Goal: Check status

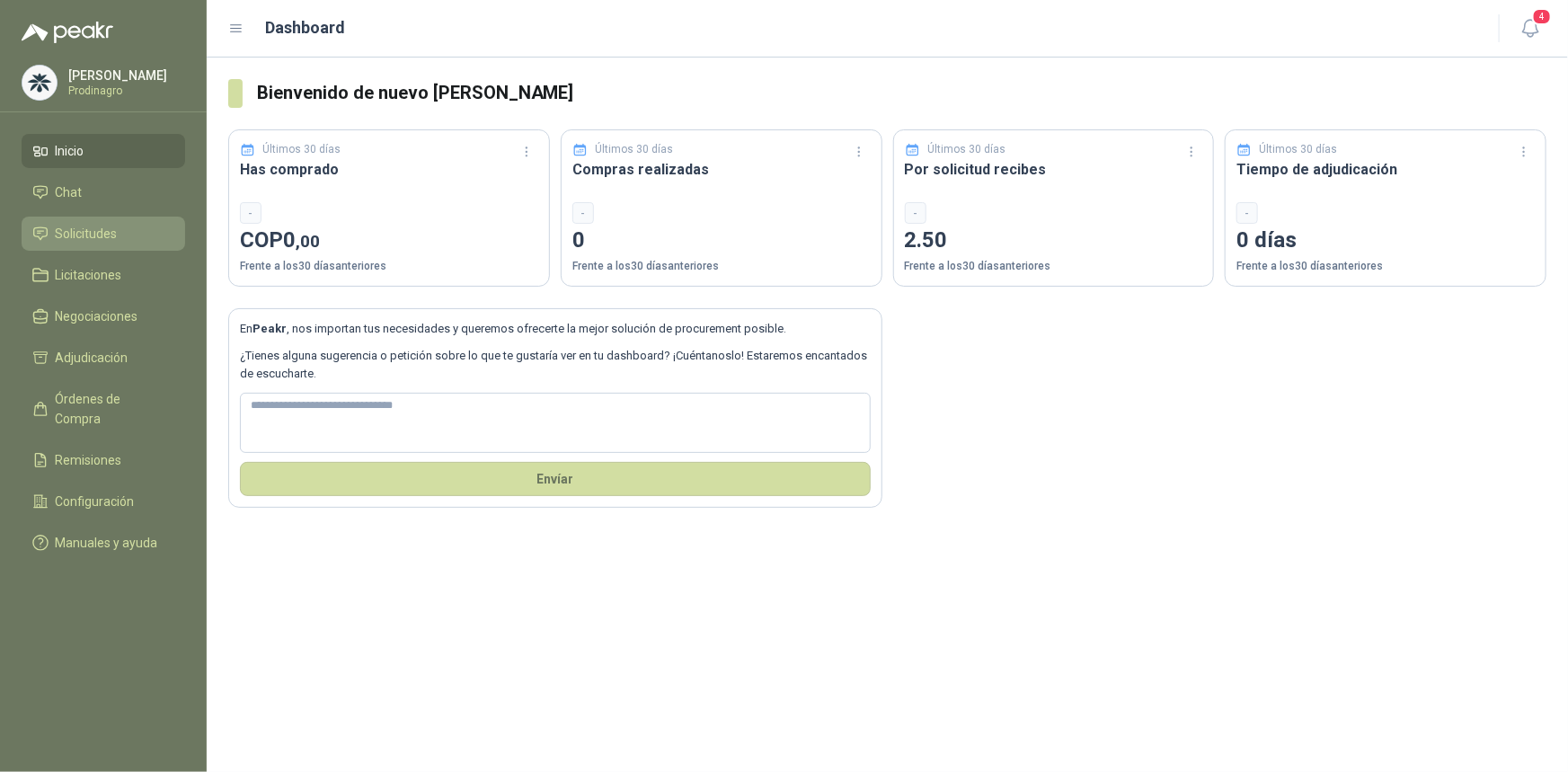
click at [90, 229] on span "Solicitudes" at bounding box center [87, 233] width 62 height 20
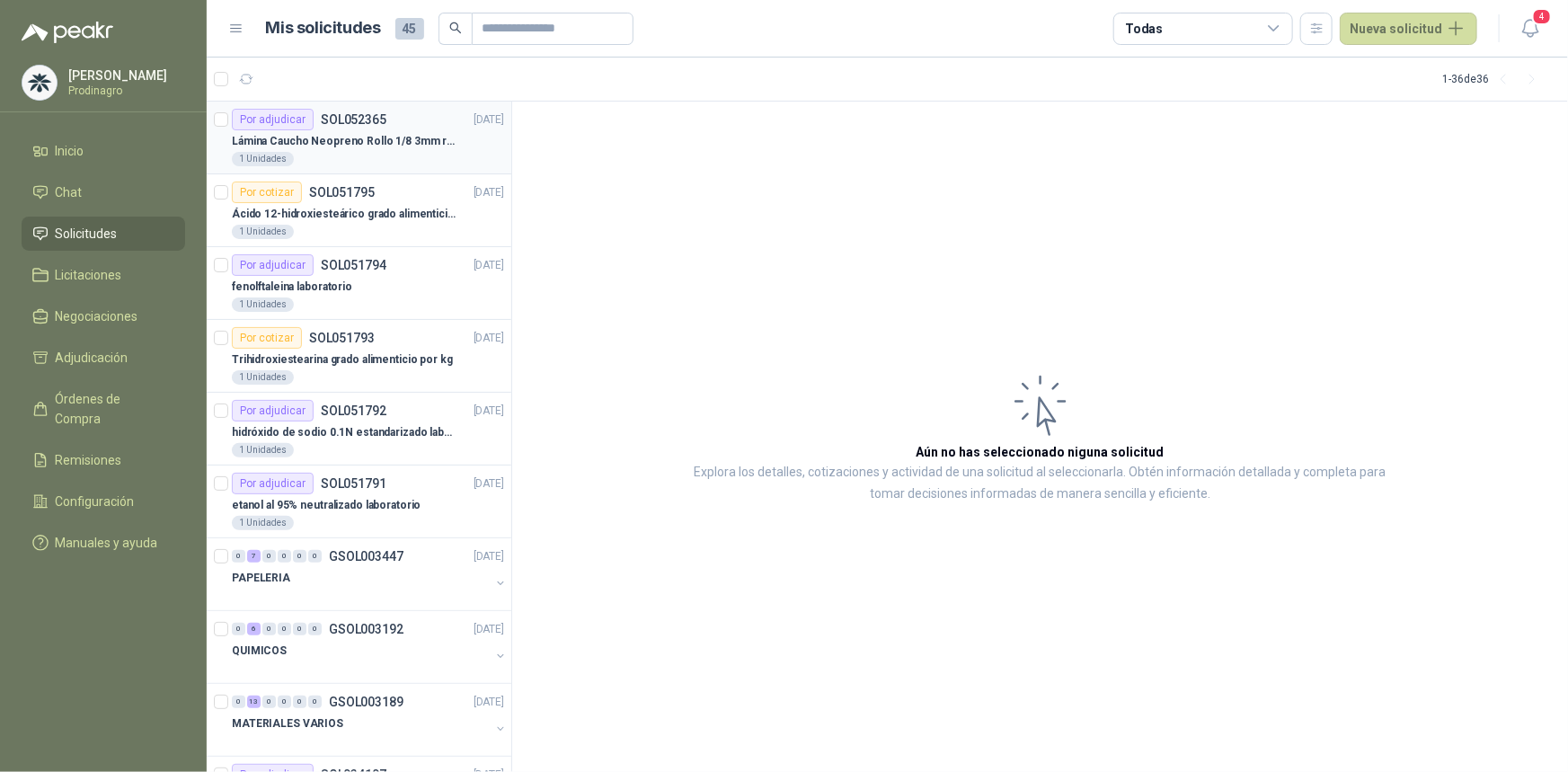
click at [307, 150] on div "Lámina Caucho Neopreno Rollo 1/8 3mm rollo x 10M" at bounding box center [367, 141] width 272 height 22
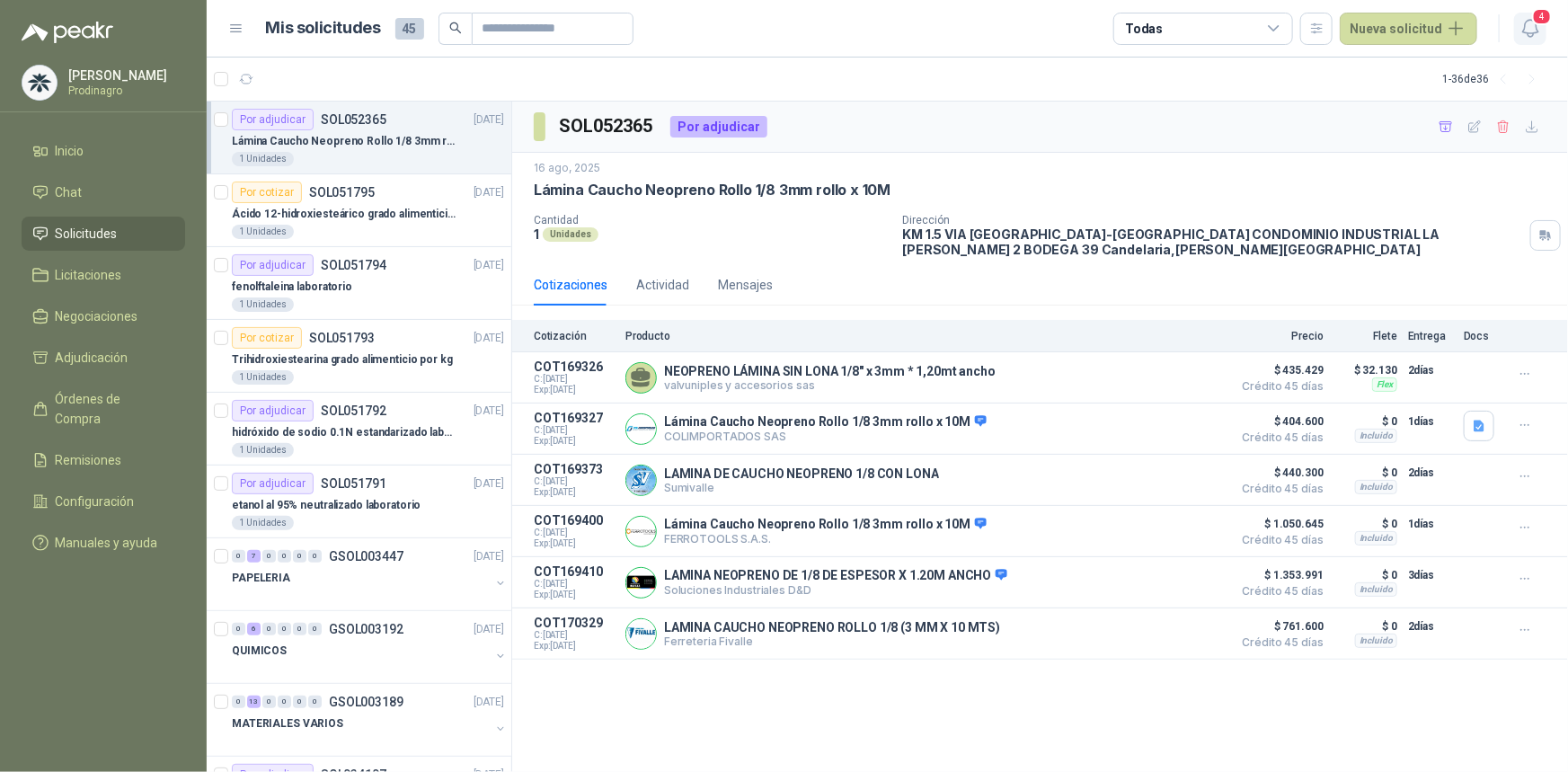
click at [1529, 25] on icon "button" at bounding box center [1530, 28] width 23 height 23
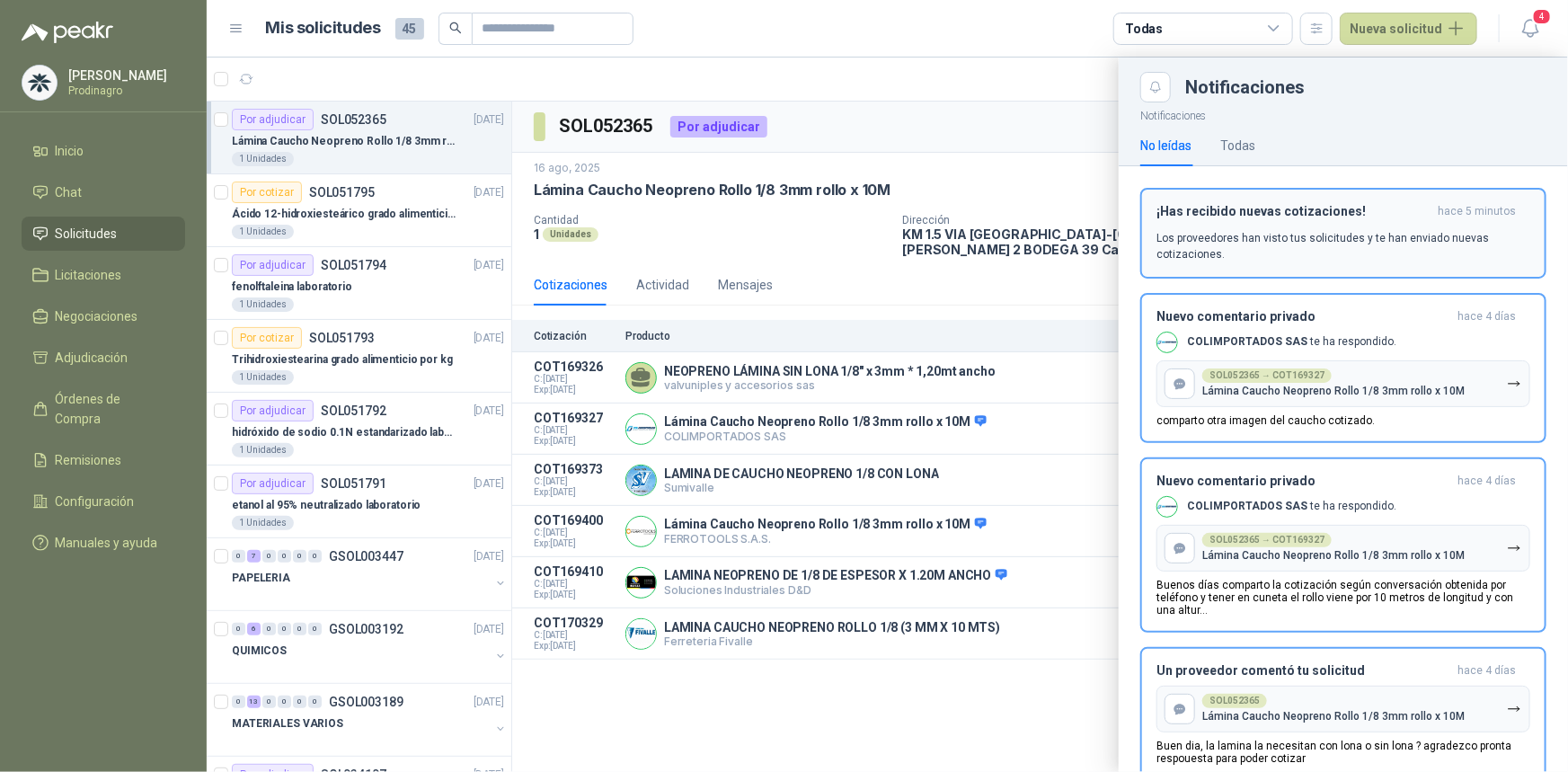
click at [1254, 219] on div "¡Has recibido nuevas cotizaciones! hace 5 minutos Los proveedores han visto tus…" at bounding box center [1343, 233] width 373 height 59
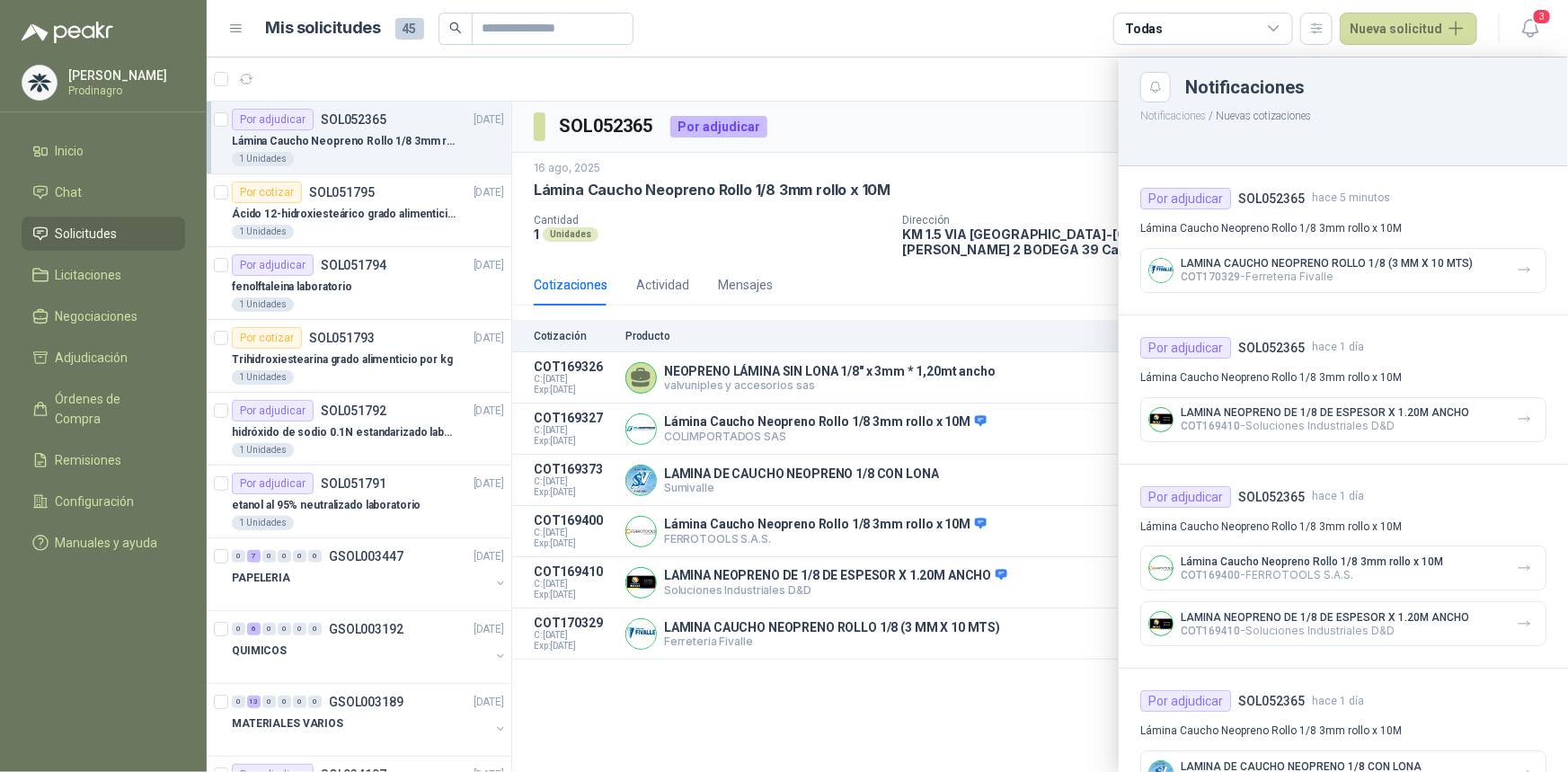
click at [1040, 486] on div at bounding box center [887, 415] width 1361 height 714
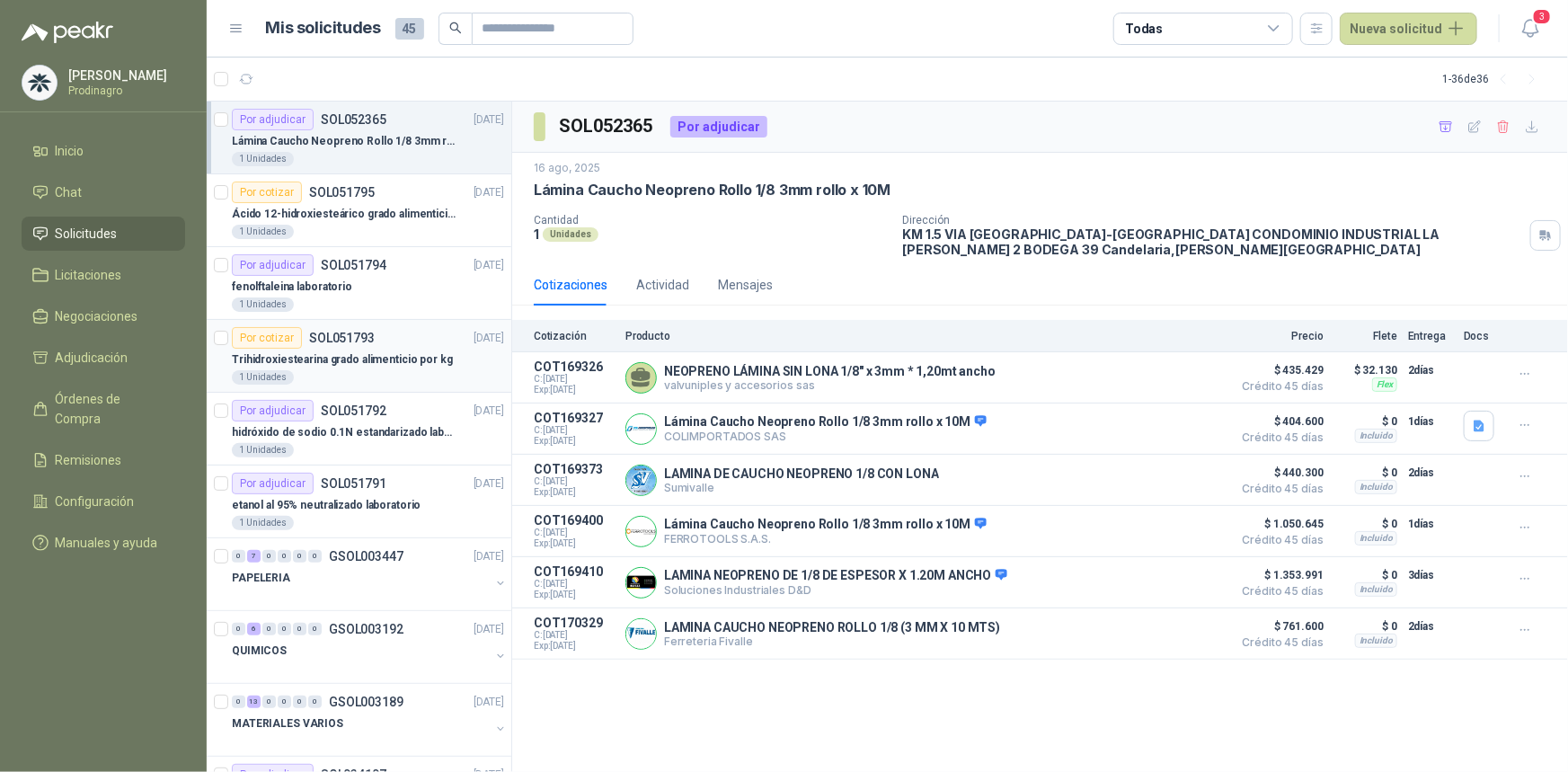
click at [348, 362] on p "Trihidroxiestearina grado alimenticio por kg" at bounding box center [342, 360] width 221 height 17
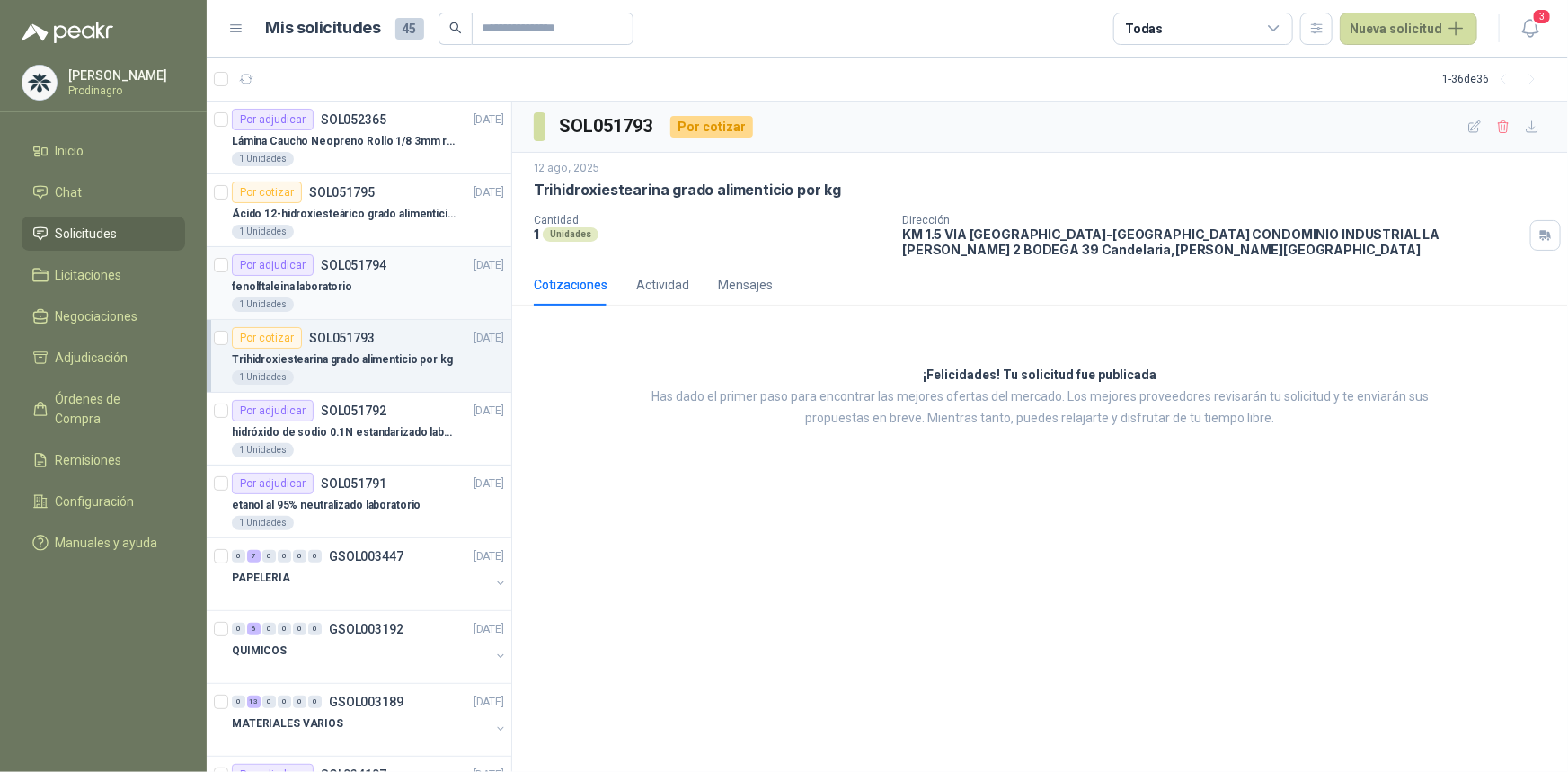
click at [303, 296] on div "fenolftaleina laboratorio" at bounding box center [367, 287] width 272 height 22
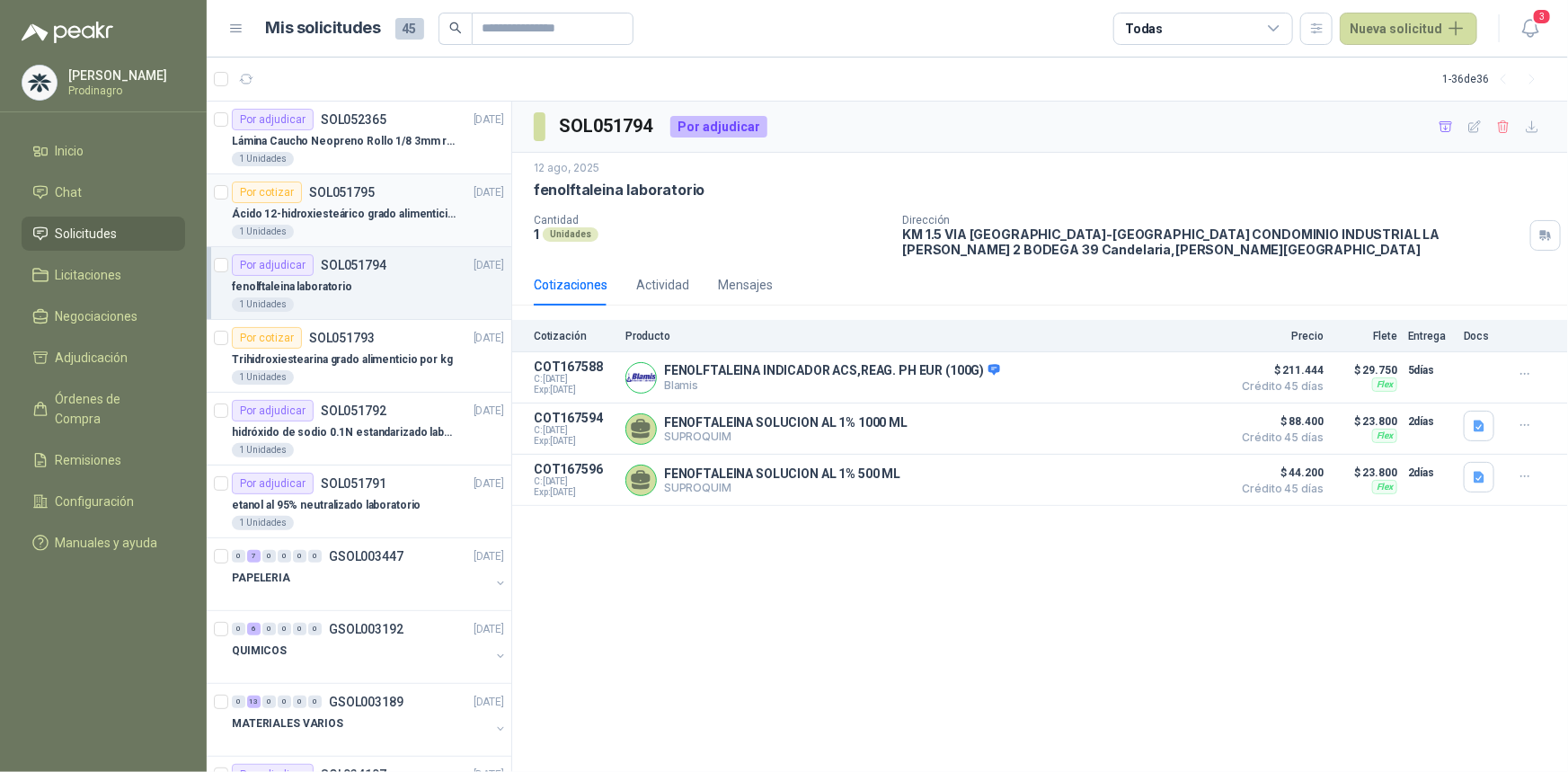
click at [299, 204] on div "Ácido 12-hidroxiesteárico grado alimenticio por kg" at bounding box center [367, 214] width 272 height 22
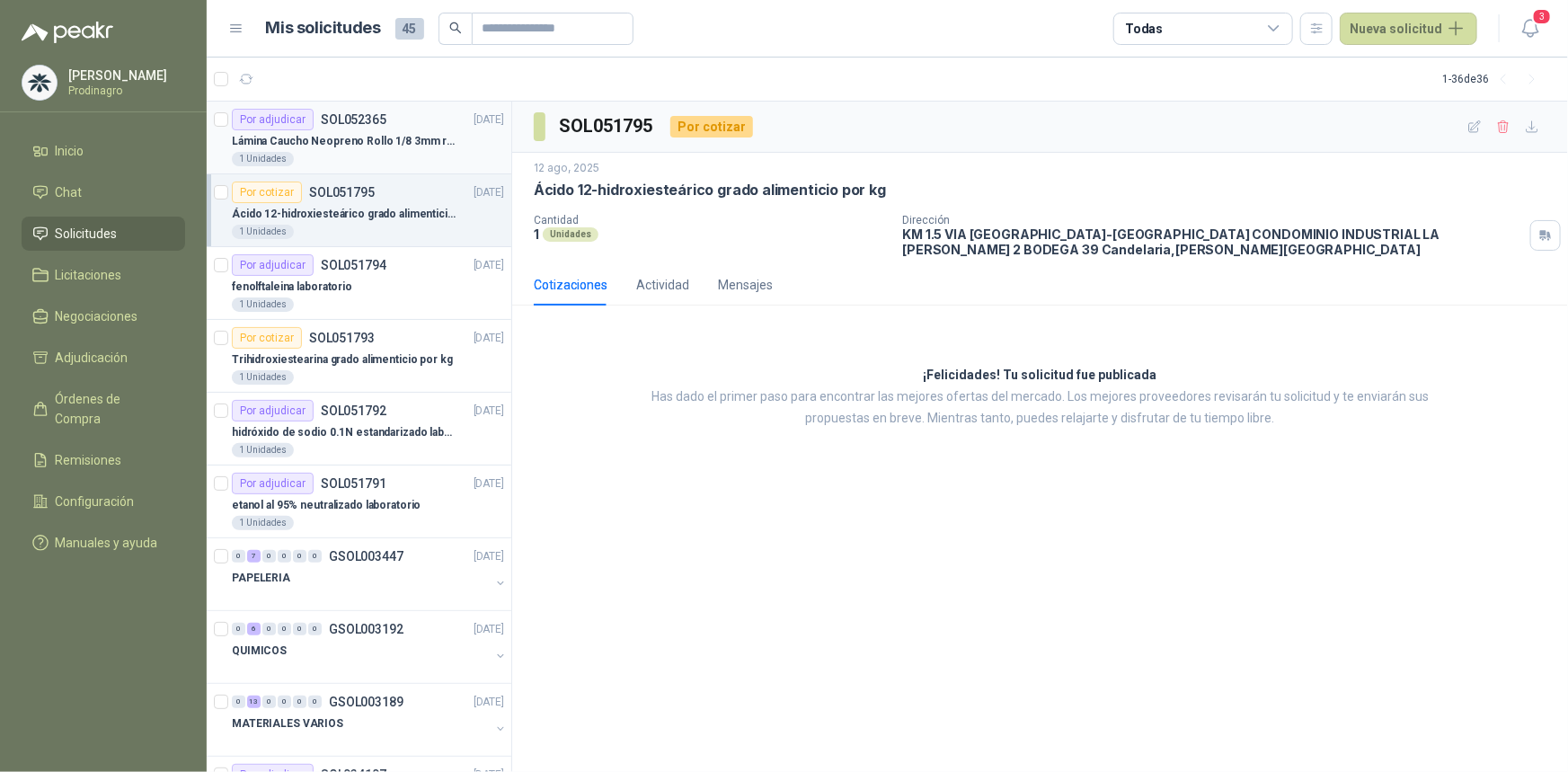
click at [323, 146] on p "Lámina Caucho Neopreno Rollo 1/8 3mm rollo x 10M" at bounding box center [343, 141] width 223 height 17
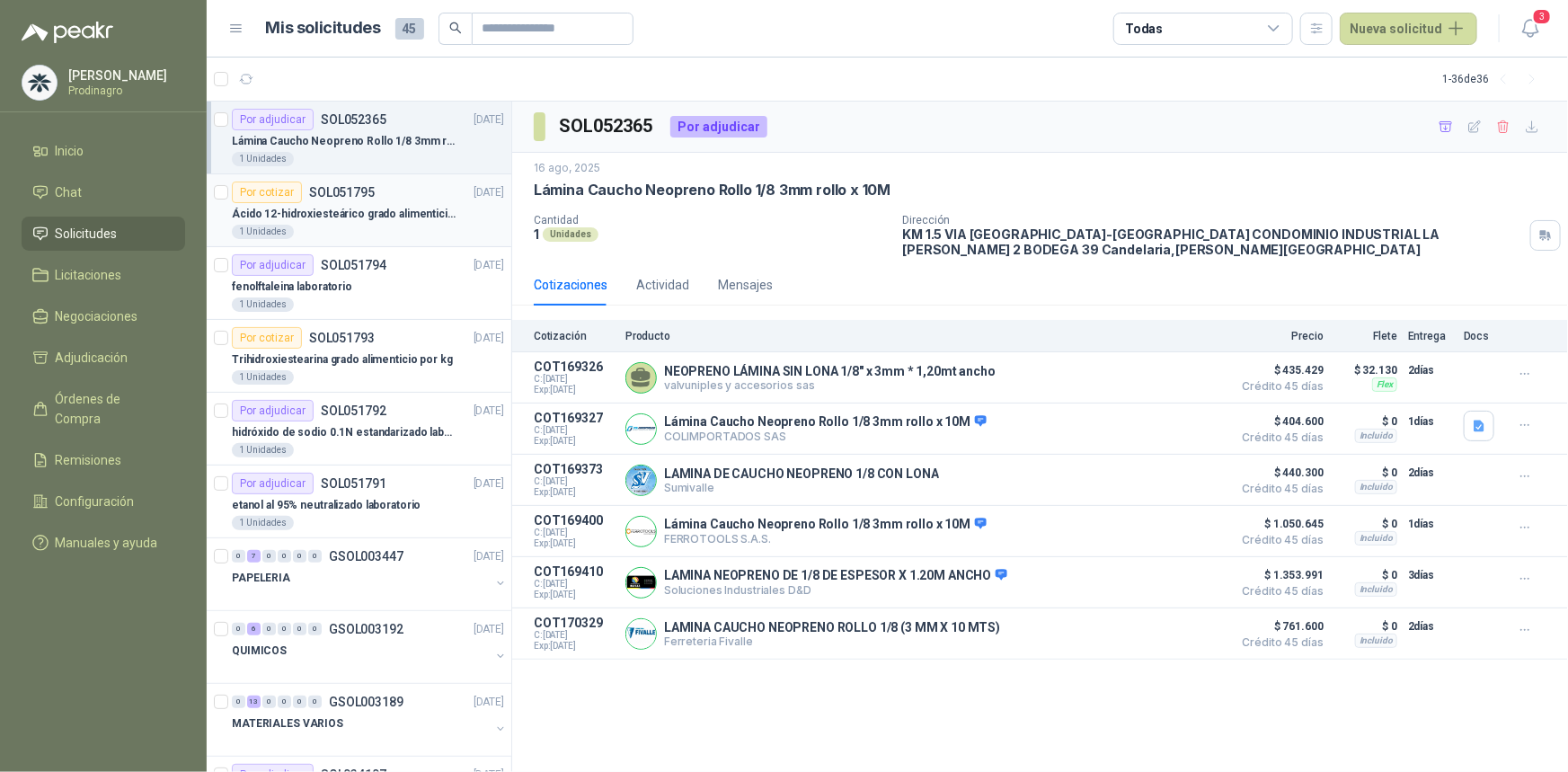
click at [354, 219] on p "Ácido 12-hidroxiesteárico grado alimenticio por kg" at bounding box center [343, 214] width 223 height 17
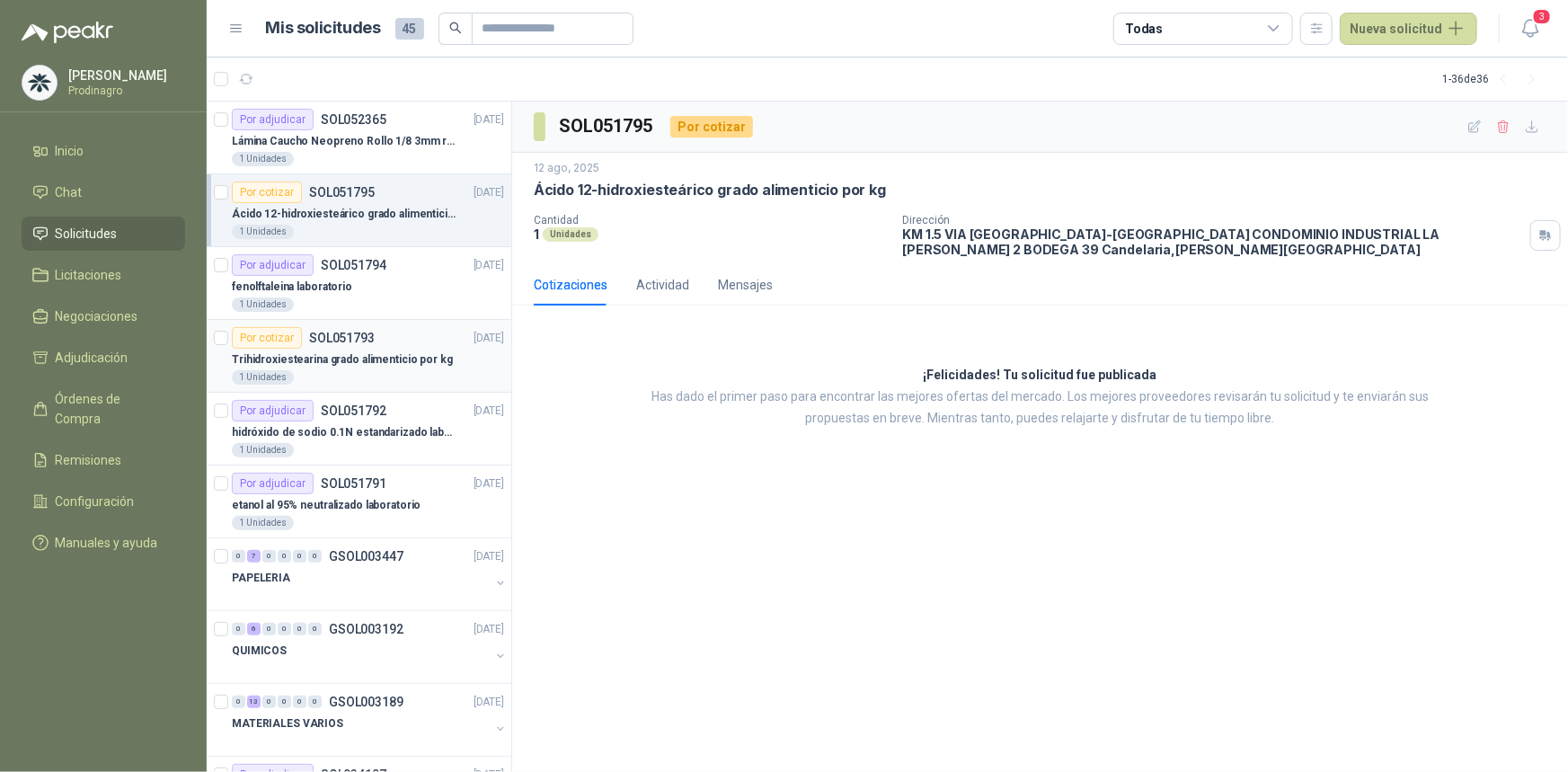
click at [356, 361] on p "Trihidroxiestearina grado alimenticio por kg" at bounding box center [342, 360] width 221 height 17
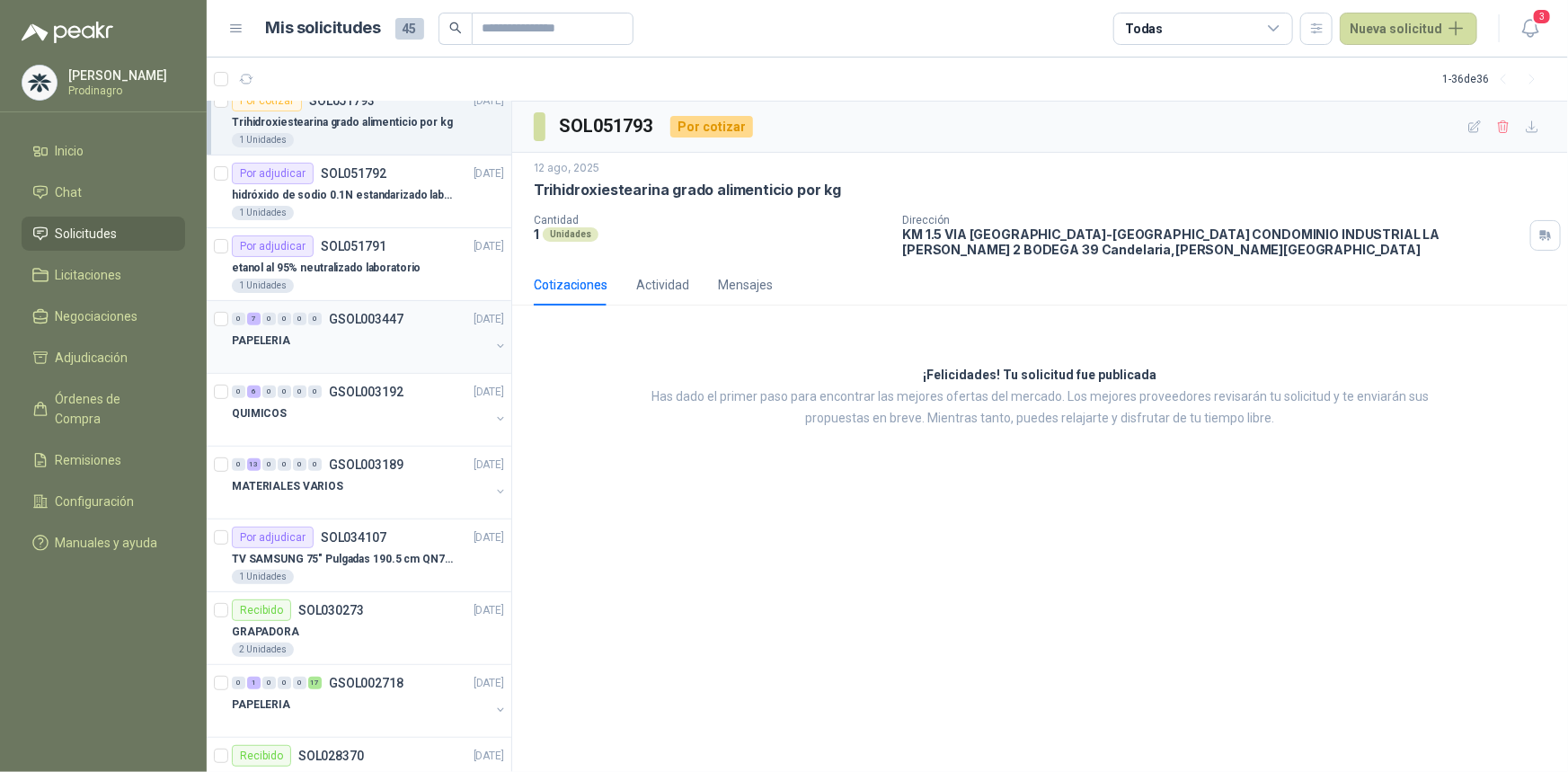
scroll to position [408, 0]
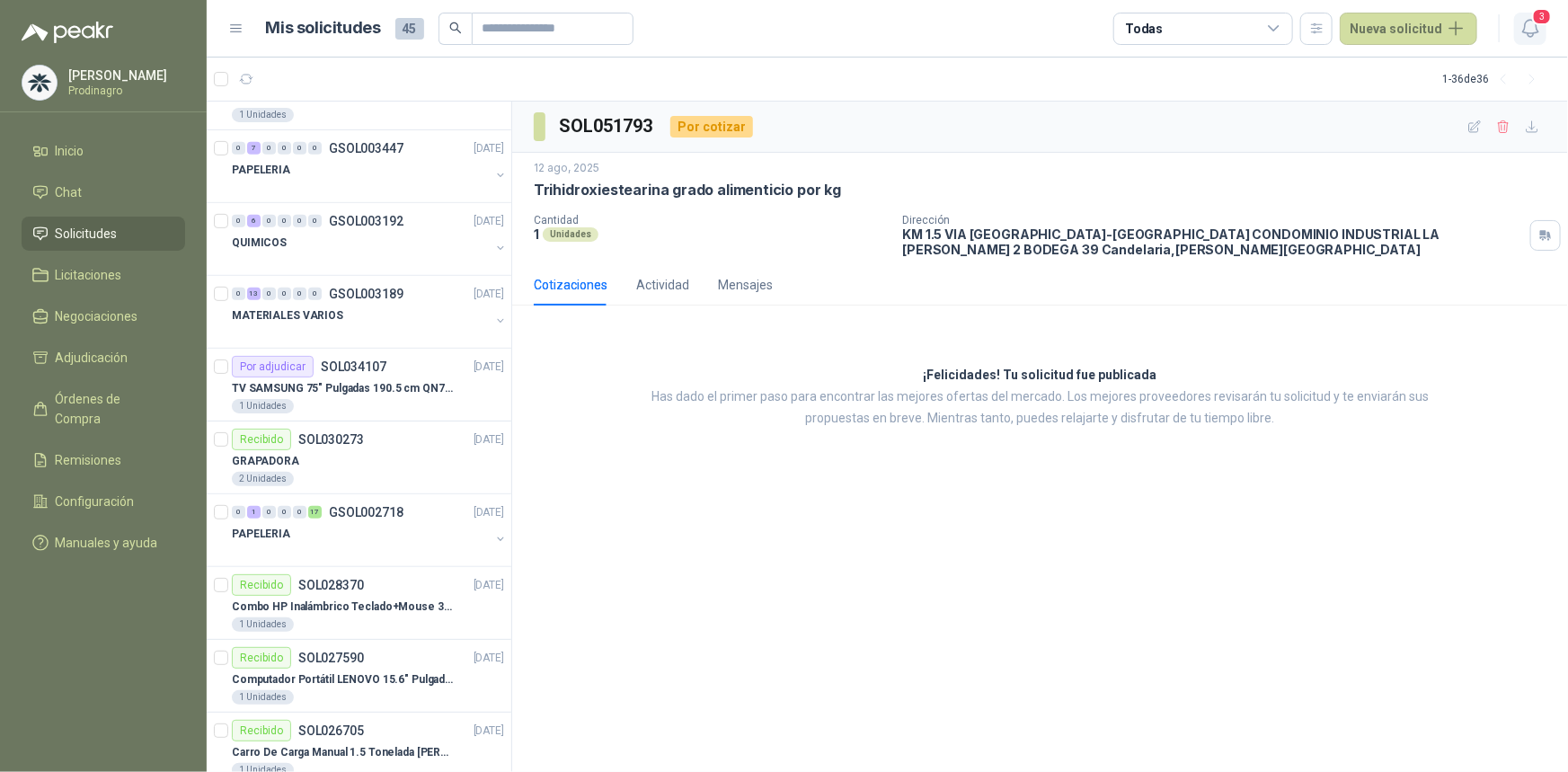
click at [1519, 23] on icon "button" at bounding box center [1530, 28] width 23 height 23
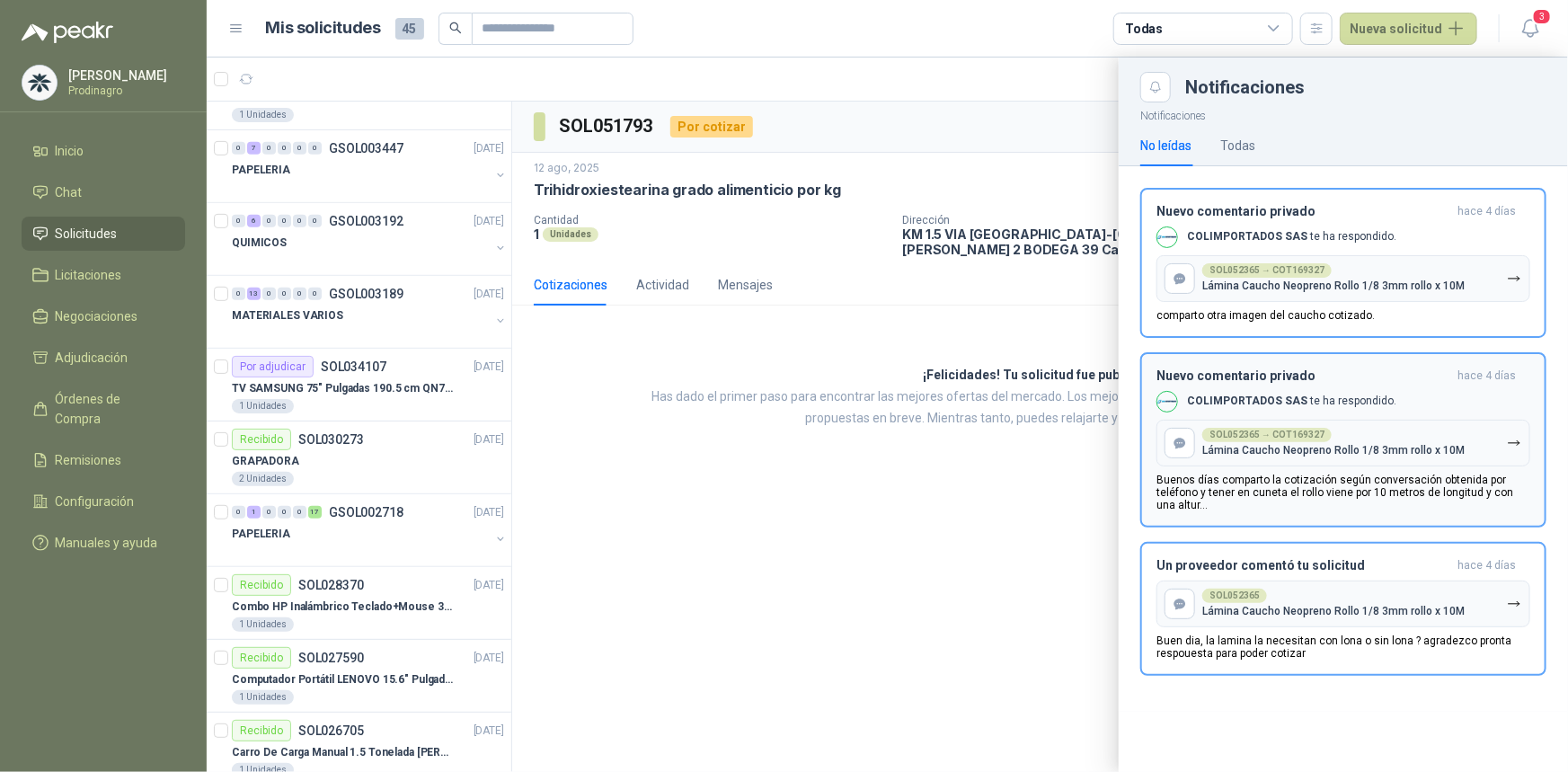
click at [1303, 500] on p "Buenos días comparto la cotización según conversación obtenida por teléfono y t…" at bounding box center [1343, 493] width 373 height 38
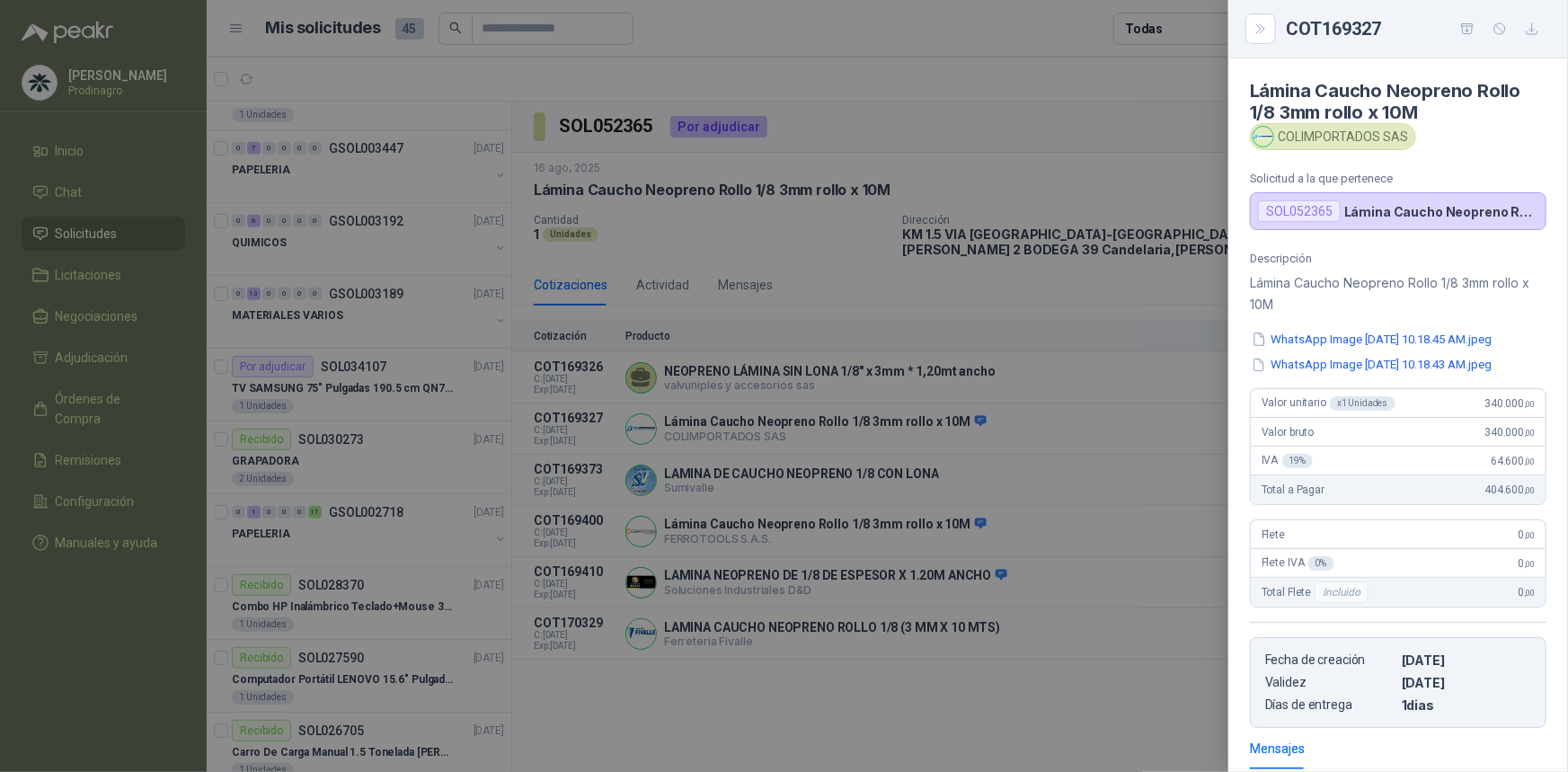
scroll to position [376, 0]
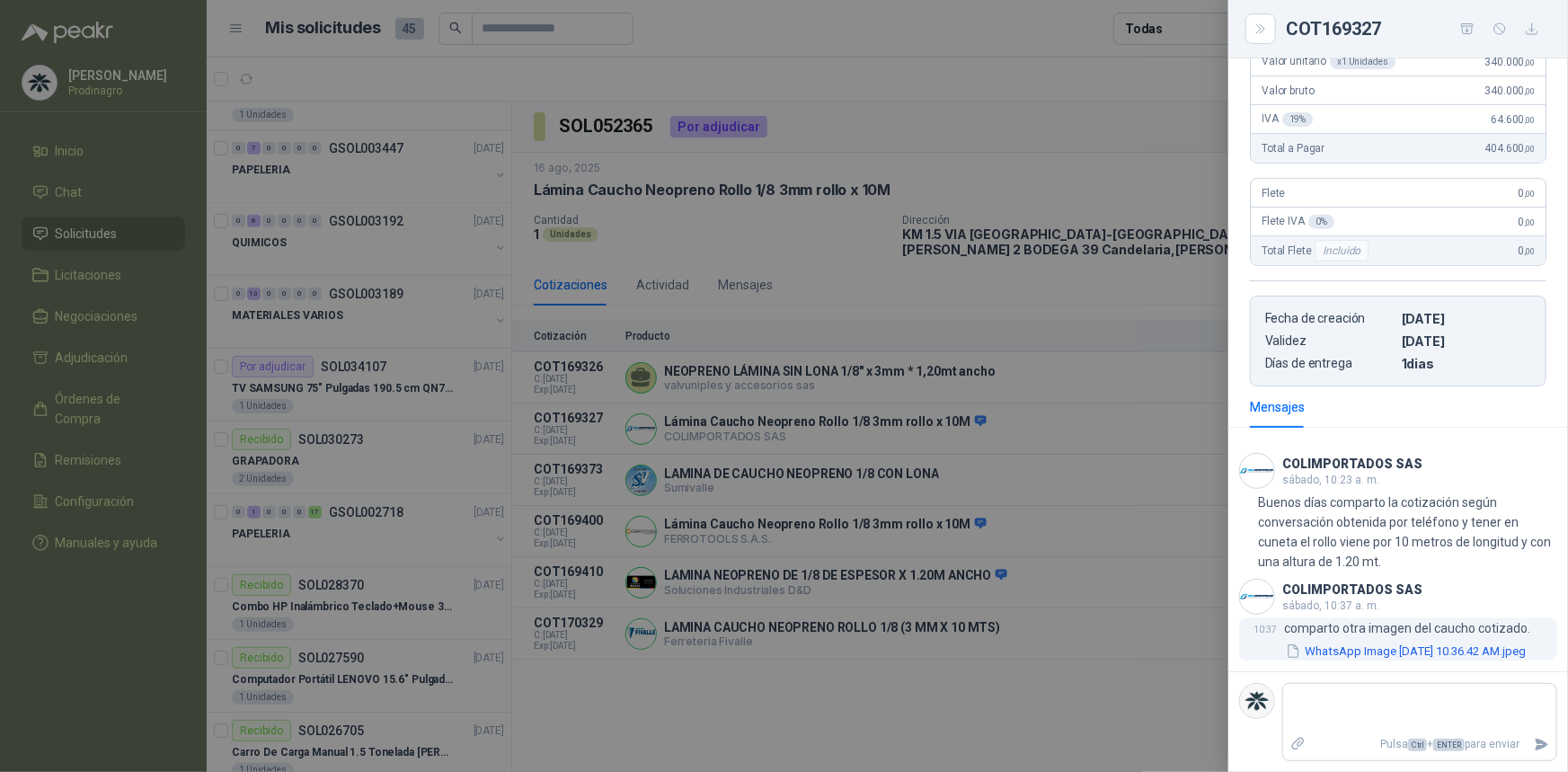
click at [1394, 642] on button "WhatsApp Image [DATE] 10.36.42 AM.jpeg" at bounding box center [1405, 651] width 243 height 19
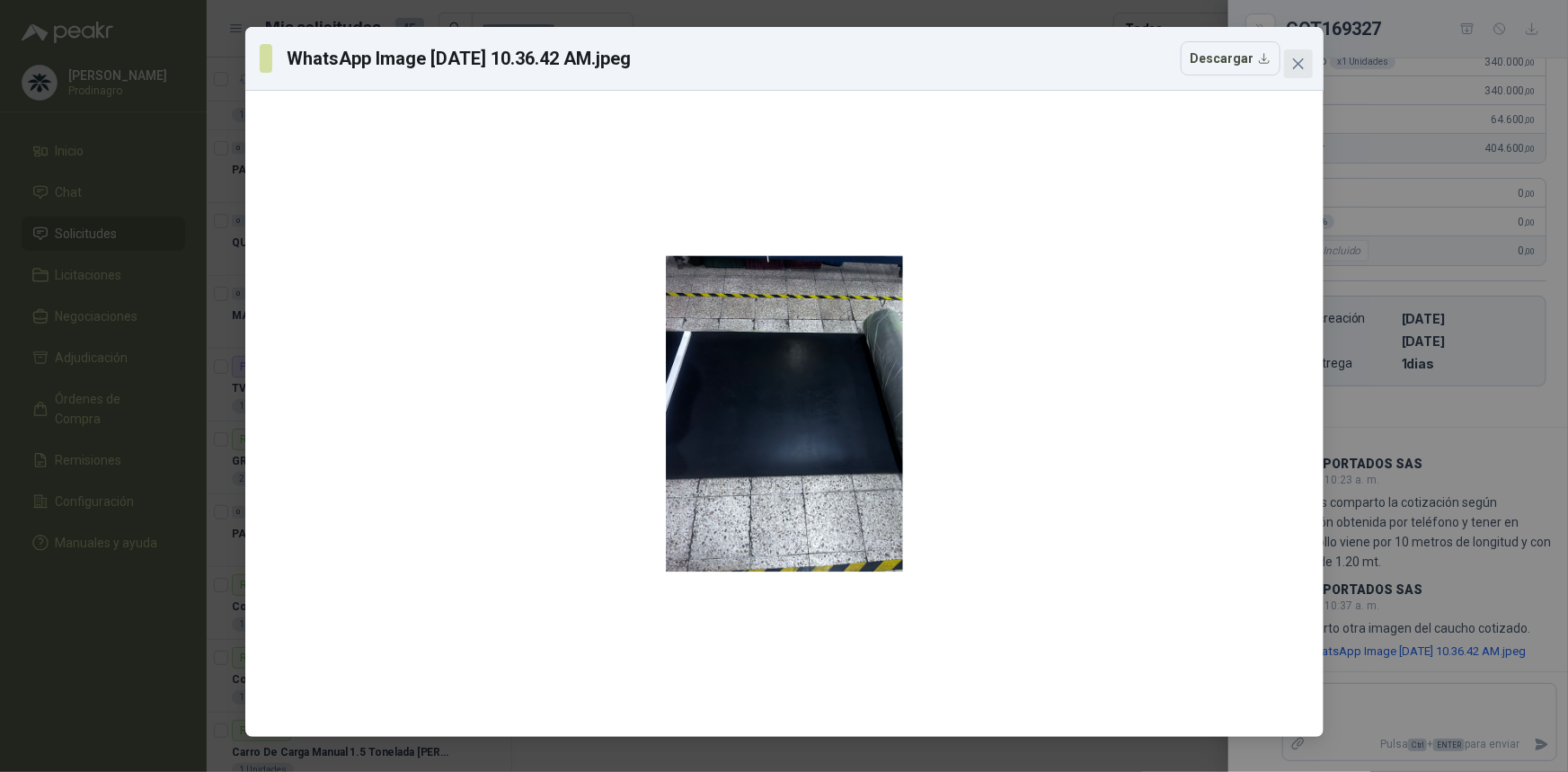
click at [1297, 62] on icon "close" at bounding box center [1298, 64] width 11 height 11
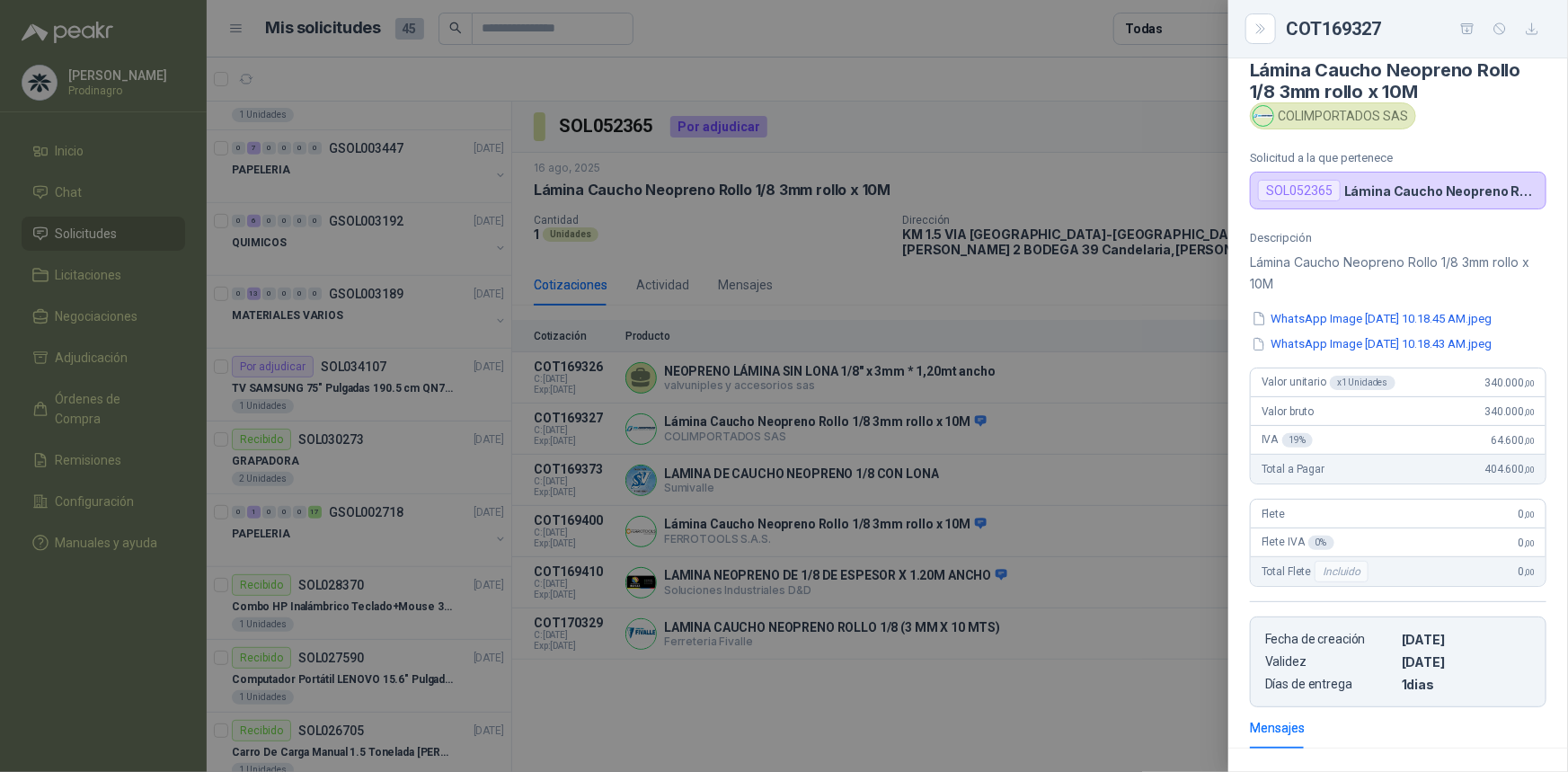
scroll to position [0, 0]
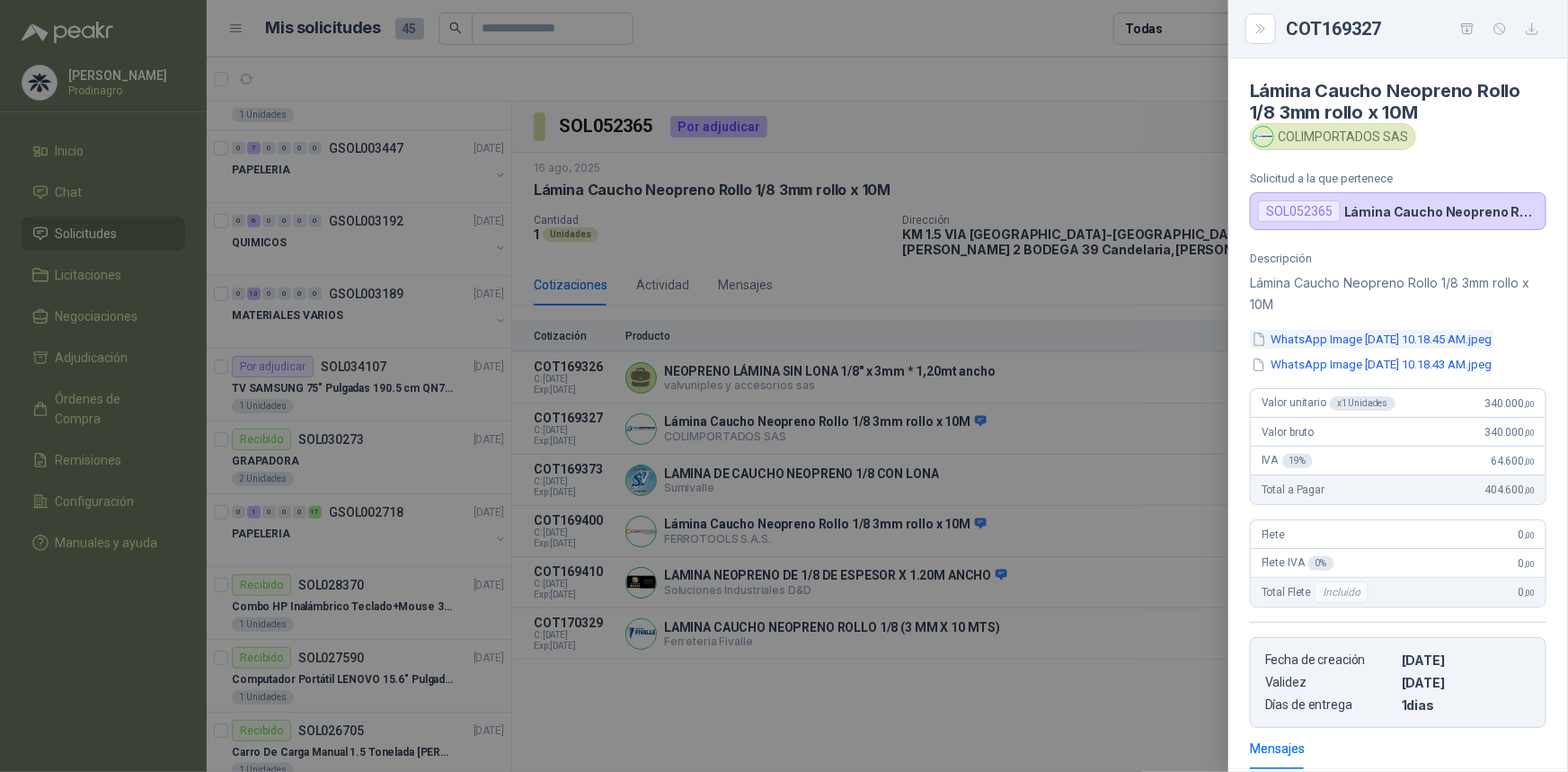
click at [1374, 342] on button "WhatsApp Image [DATE] 10.18.45 AM.jpeg" at bounding box center [1371, 339] width 243 height 19
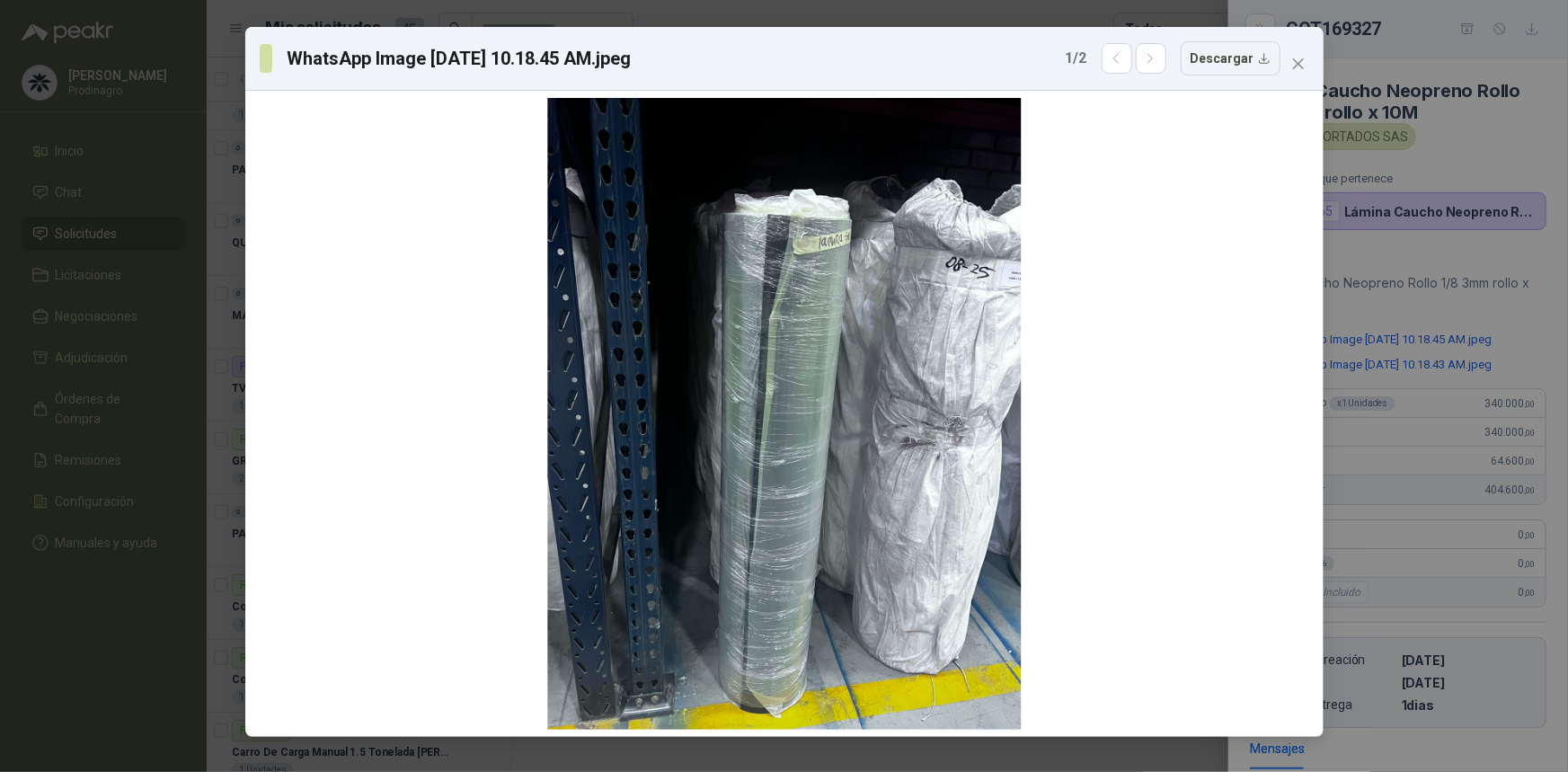
click at [1316, 64] on div "WhatsApp Image [DATE] 10.18.45 AM.jpeg 1 / 2 Descargar" at bounding box center [784, 59] width 1078 height 64
click at [1299, 61] on icon "close" at bounding box center [1299, 64] width 14 height 14
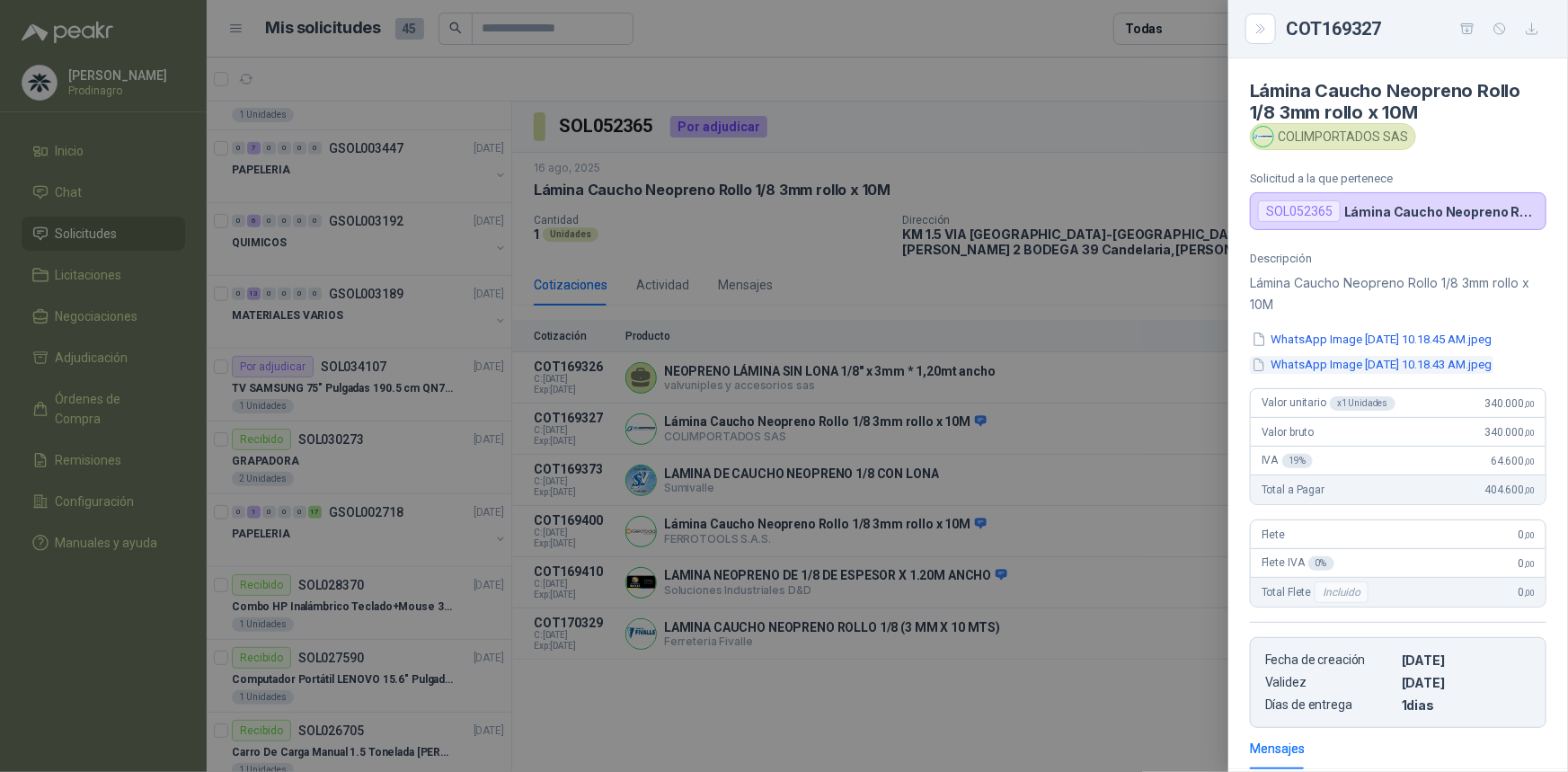
click at [1414, 374] on button "WhatsApp Image [DATE] 10.18.43 AM.jpeg" at bounding box center [1371, 365] width 243 height 19
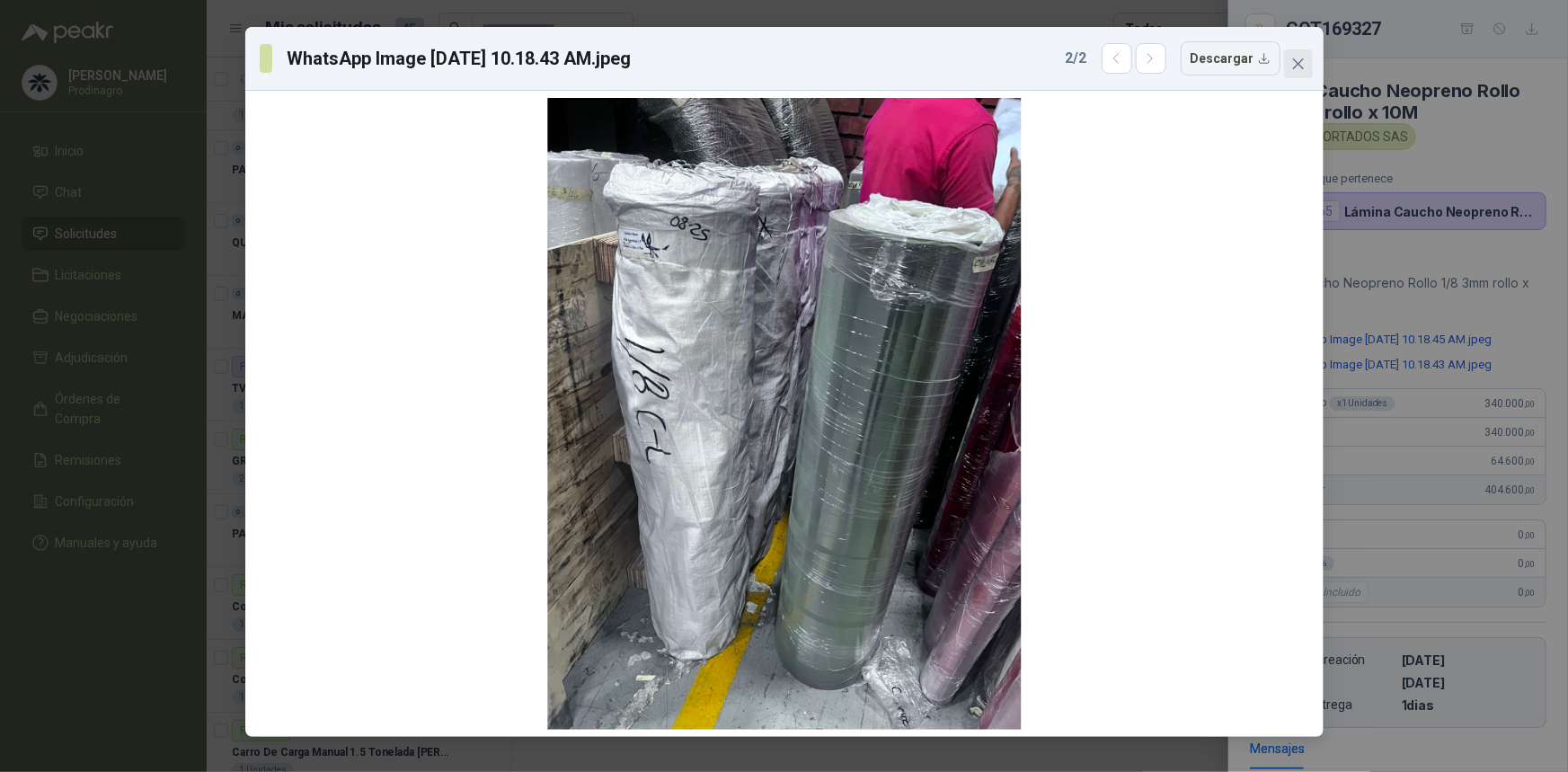
click at [1299, 63] on icon "close" at bounding box center [1298, 64] width 11 height 11
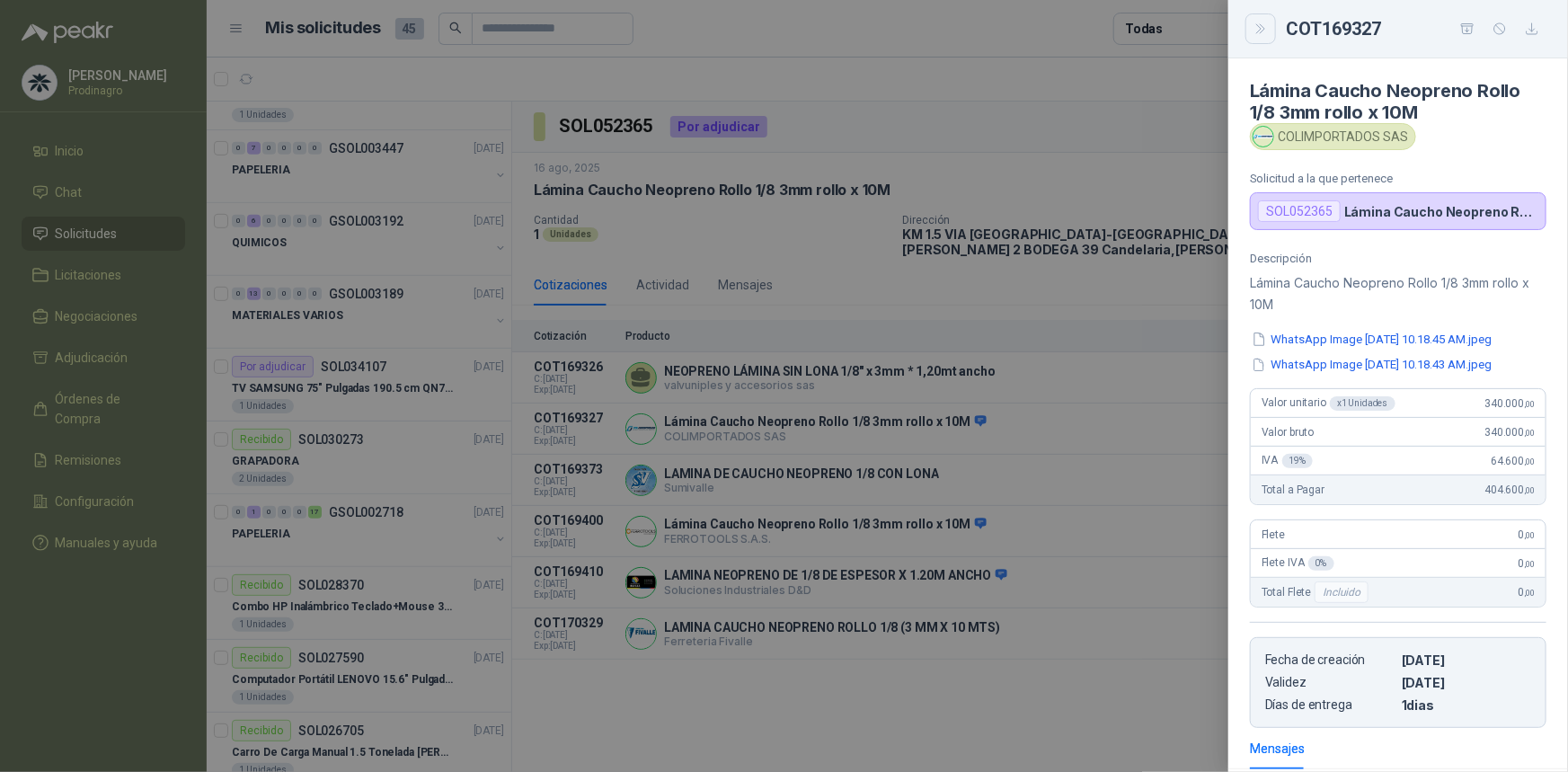
click at [1269, 33] on button "Close" at bounding box center [1261, 29] width 31 height 31
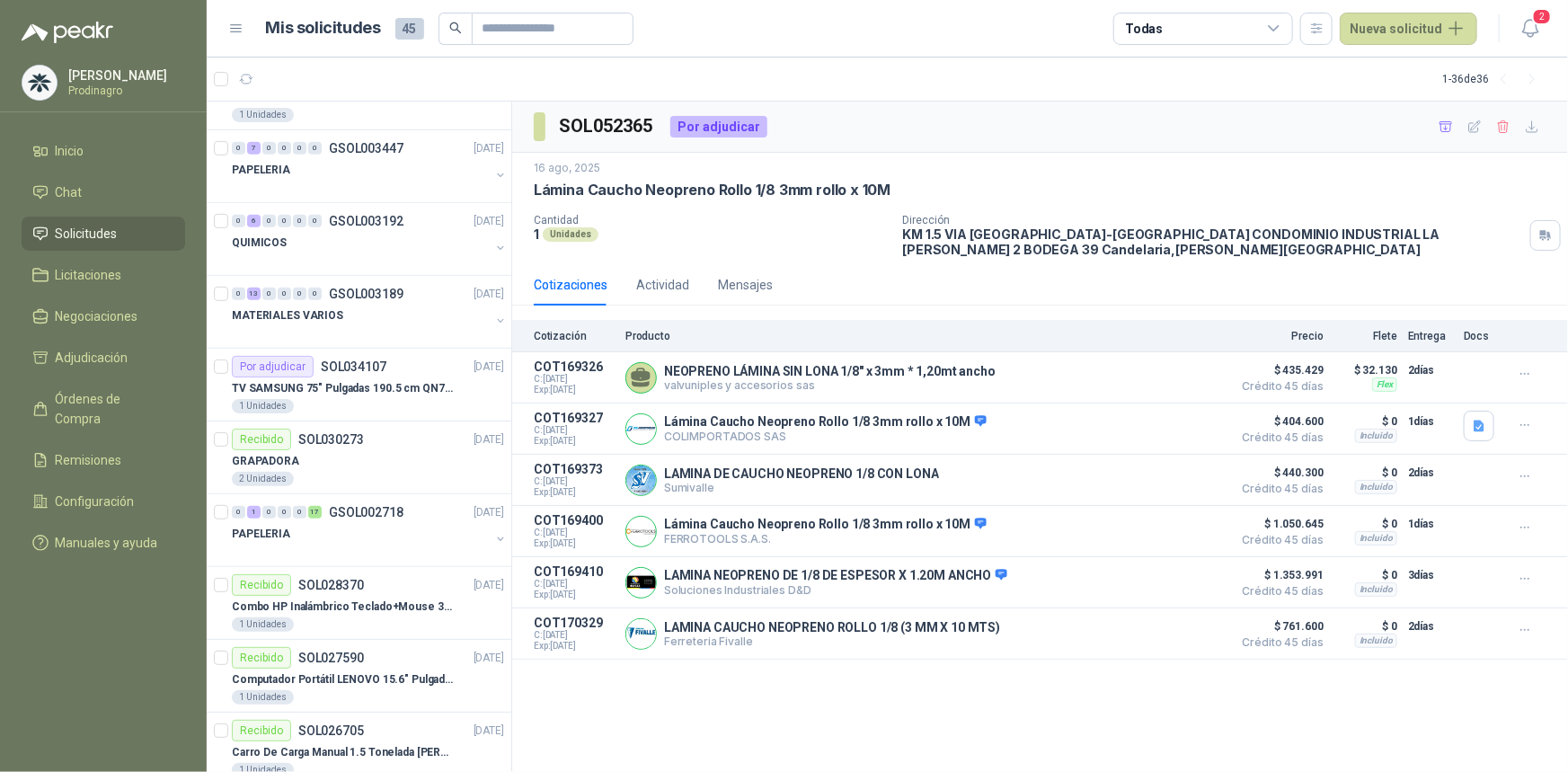
drag, startPoint x: 82, startPoint y: 146, endPoint x: 190, endPoint y: 118, distance: 111.6
click at [82, 146] on span "Inicio" at bounding box center [71, 151] width 29 height 20
